Goal: Task Accomplishment & Management: Manage account settings

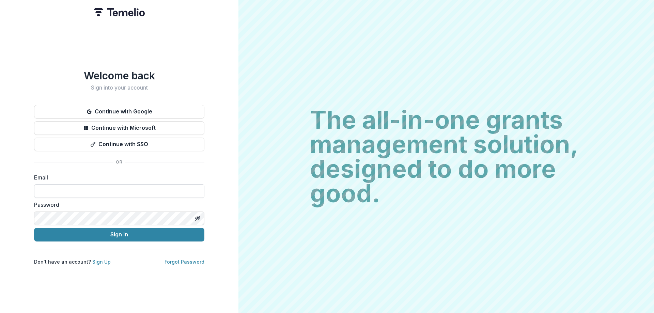
click at [78, 186] on input at bounding box center [119, 191] width 170 height 14
type input "**********"
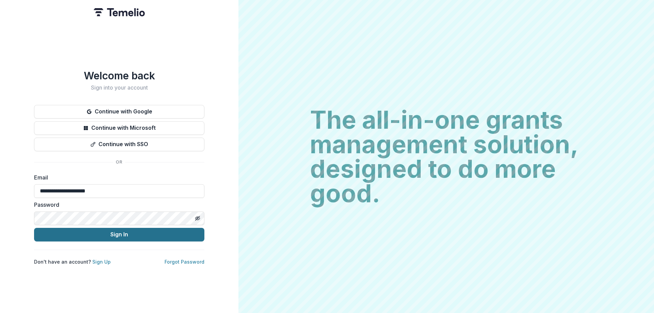
click at [117, 234] on button "Sign In" at bounding box center [119, 235] width 170 height 14
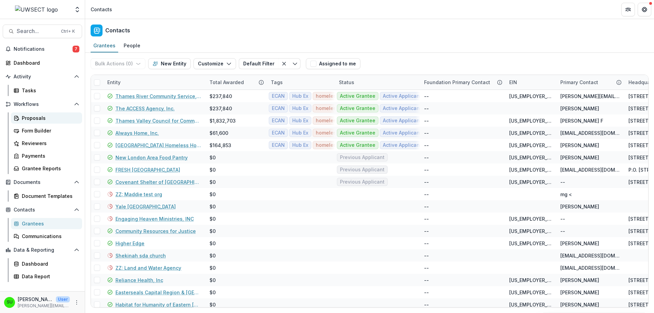
click at [35, 118] on div "Proposals" at bounding box center [49, 117] width 55 height 7
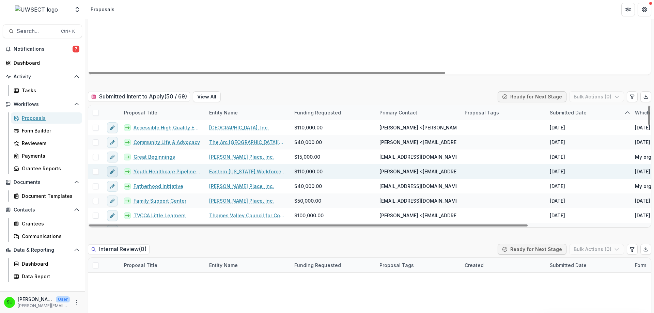
scroll to position [170, 0]
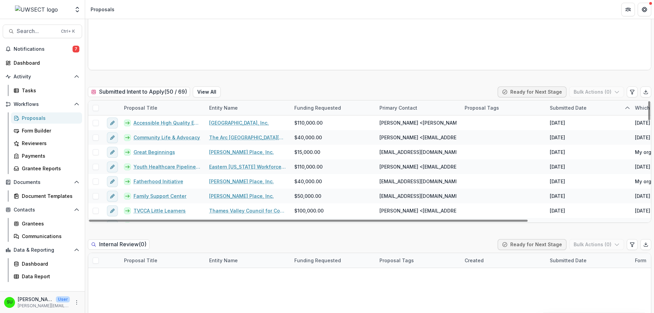
click at [96, 108] on span at bounding box center [96, 108] width 6 height 6
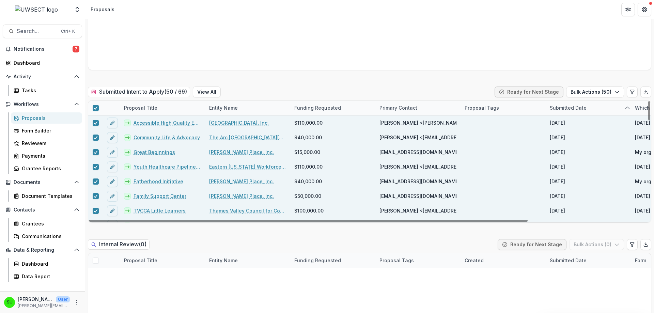
click at [133, 91] on h2 "Submitted Intent to Apply ( 50 / 69 )" at bounding box center [139, 92] width 102 height 10
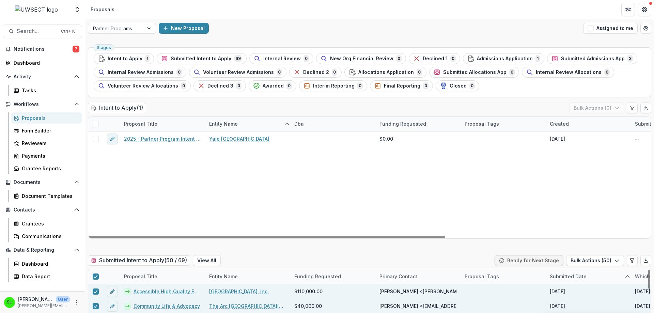
scroll to position [0, 0]
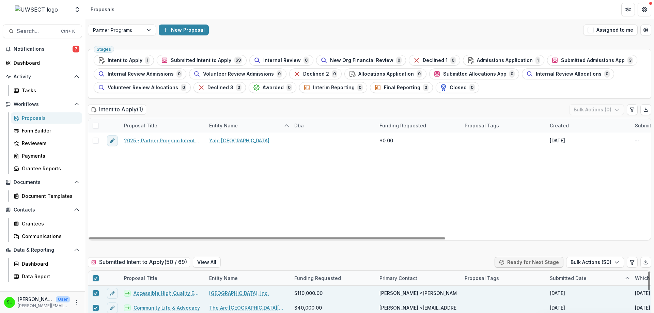
click at [231, 66] on ul "Stages Intent to Apply 1 Submitted Intent to Apply 69 Internal Review 0 New Org…" at bounding box center [370, 74] width 552 height 38
click at [234, 59] on span "69" at bounding box center [238, 60] width 8 height 7
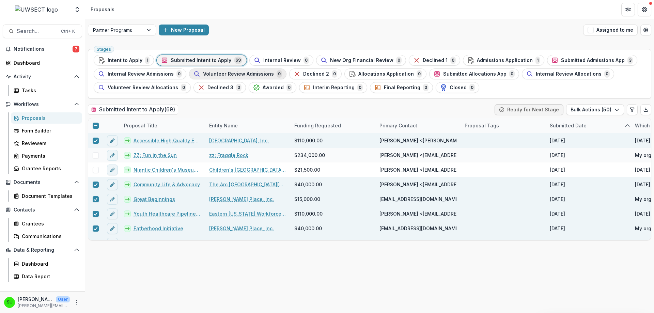
drag, startPoint x: 193, startPoint y: 69, endPoint x: 187, endPoint y: 72, distance: 6.9
drag, startPoint x: 187, startPoint y: 72, endPoint x: 333, endPoint y: 107, distance: 150.3
click at [333, 107] on div "Submitted Intent to Apply ( 69 ) Ready for Next Stage Bulk Actions ( 50 )" at bounding box center [370, 111] width 564 height 14
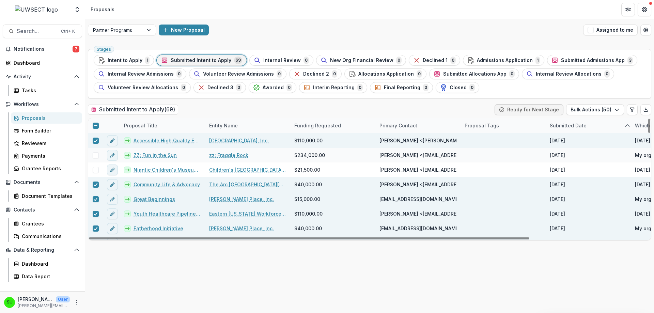
click at [99, 123] on div at bounding box center [95, 125] width 15 height 15
click at [97, 123] on div at bounding box center [96, 125] width 4 height 5
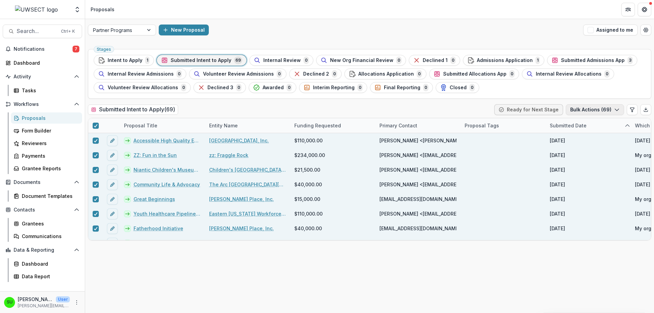
click at [618, 108] on icon "button" at bounding box center [616, 109] width 5 height 5
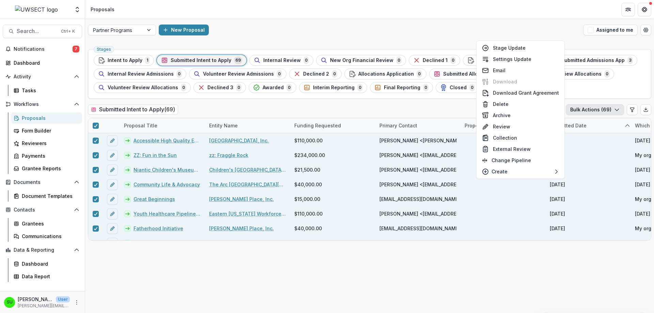
click at [361, 115] on div "Submitted Intent to Apply ( 69 ) Ready for Next Stage Bulk Actions ( 69 )" at bounding box center [370, 111] width 564 height 14
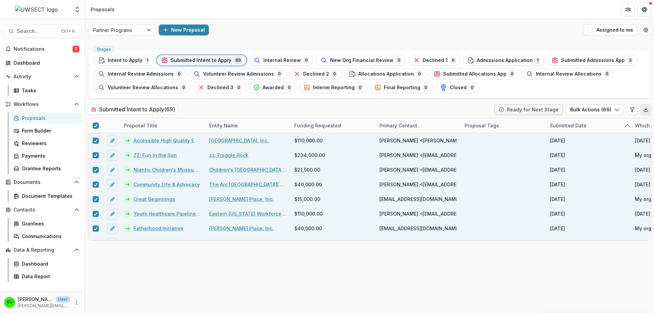
click at [645, 107] on icon "Export table data" at bounding box center [645, 109] width 5 height 5
